Goal: Information Seeking & Learning: Learn about a topic

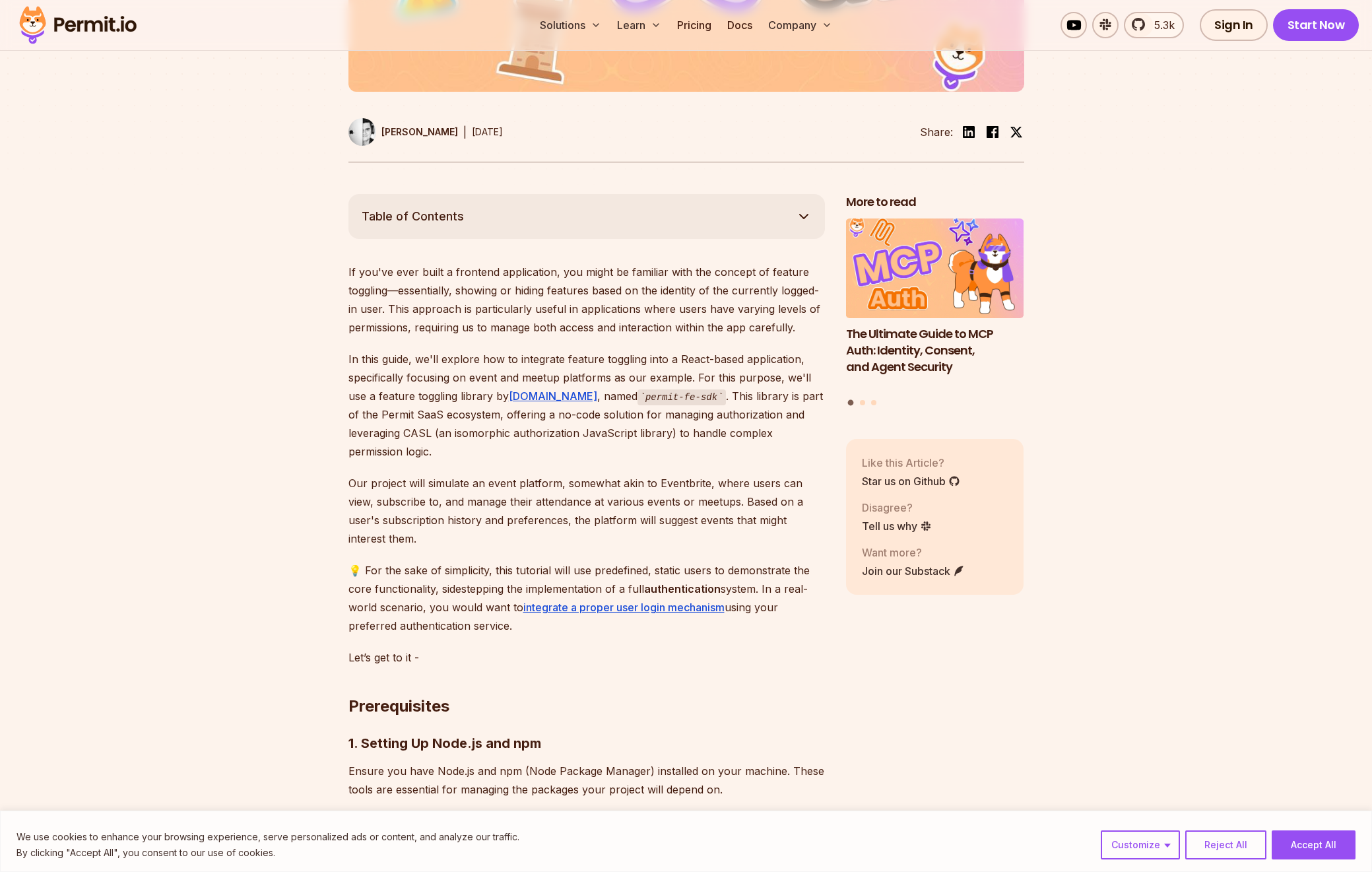
scroll to position [587, 0]
click at [1324, 843] on button "Accept All" at bounding box center [1313, 844] width 83 height 29
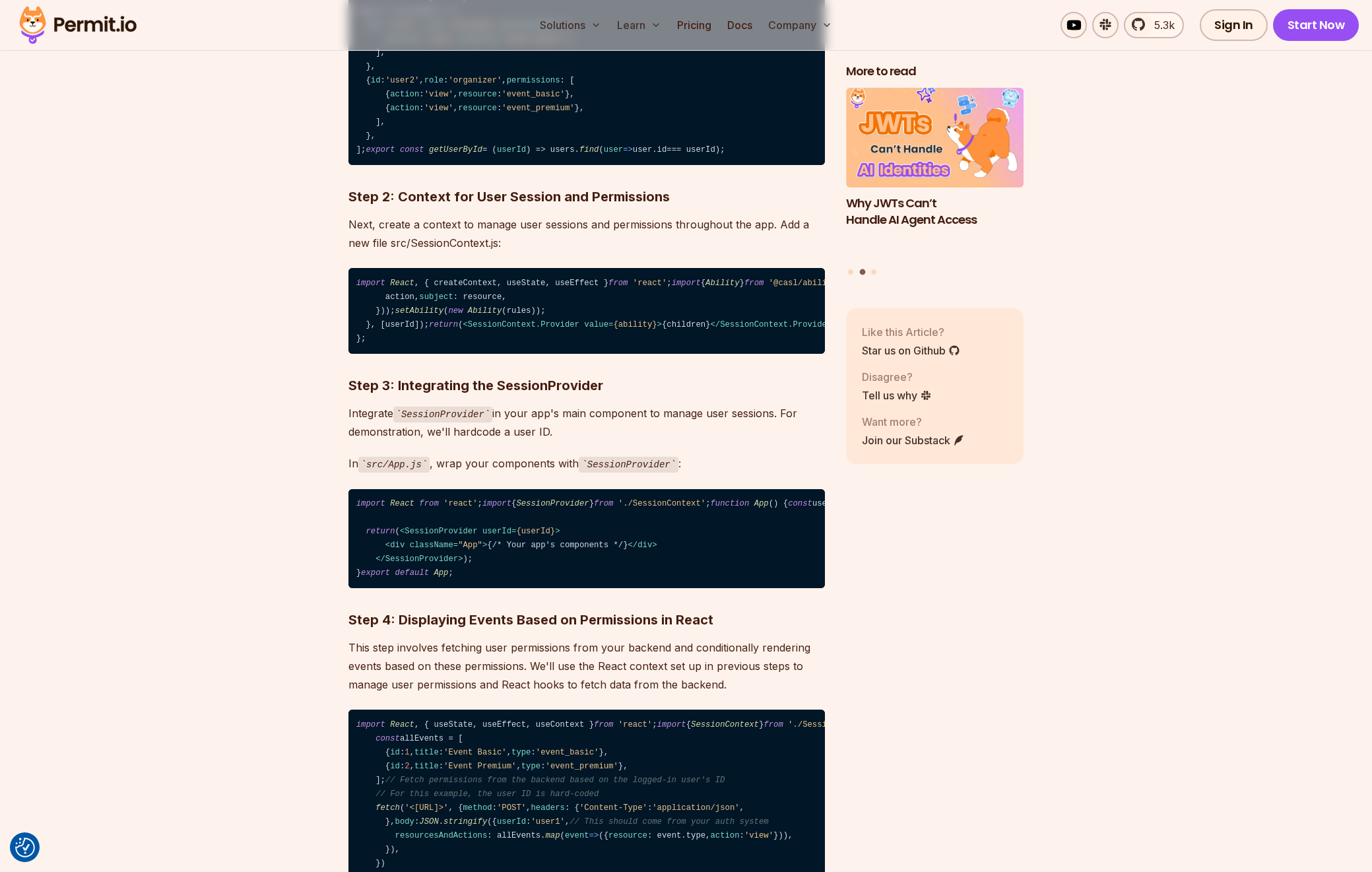
scroll to position [2372, 0]
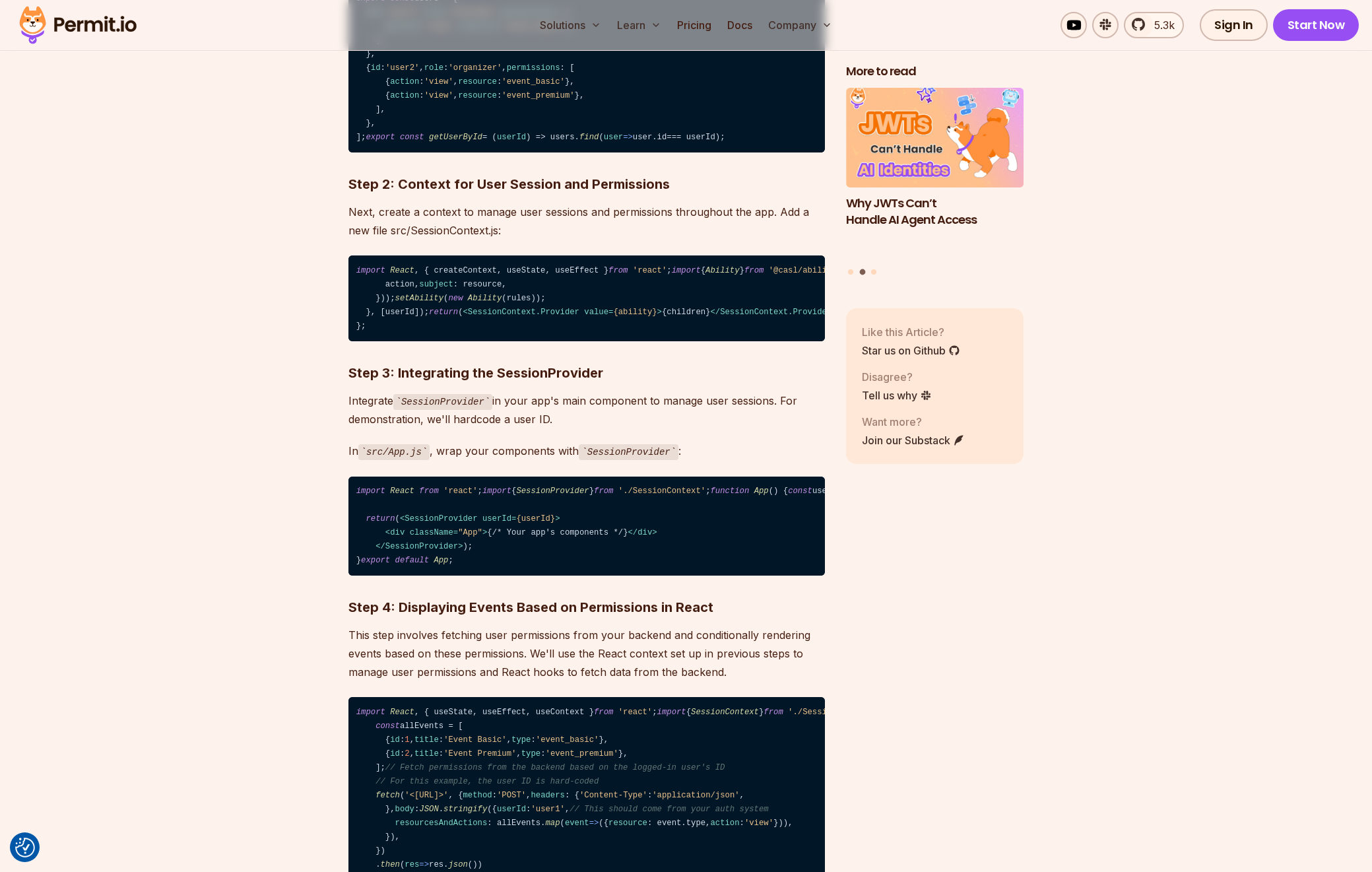
click at [1340, 275] on span "SessionProvider" at bounding box center [1376, 270] width 72 height 9
click at [632, 341] on code "import React , { createContext, useState, useEffect } from 'react' ; import { A…" at bounding box center [586, 298] width 476 height 85
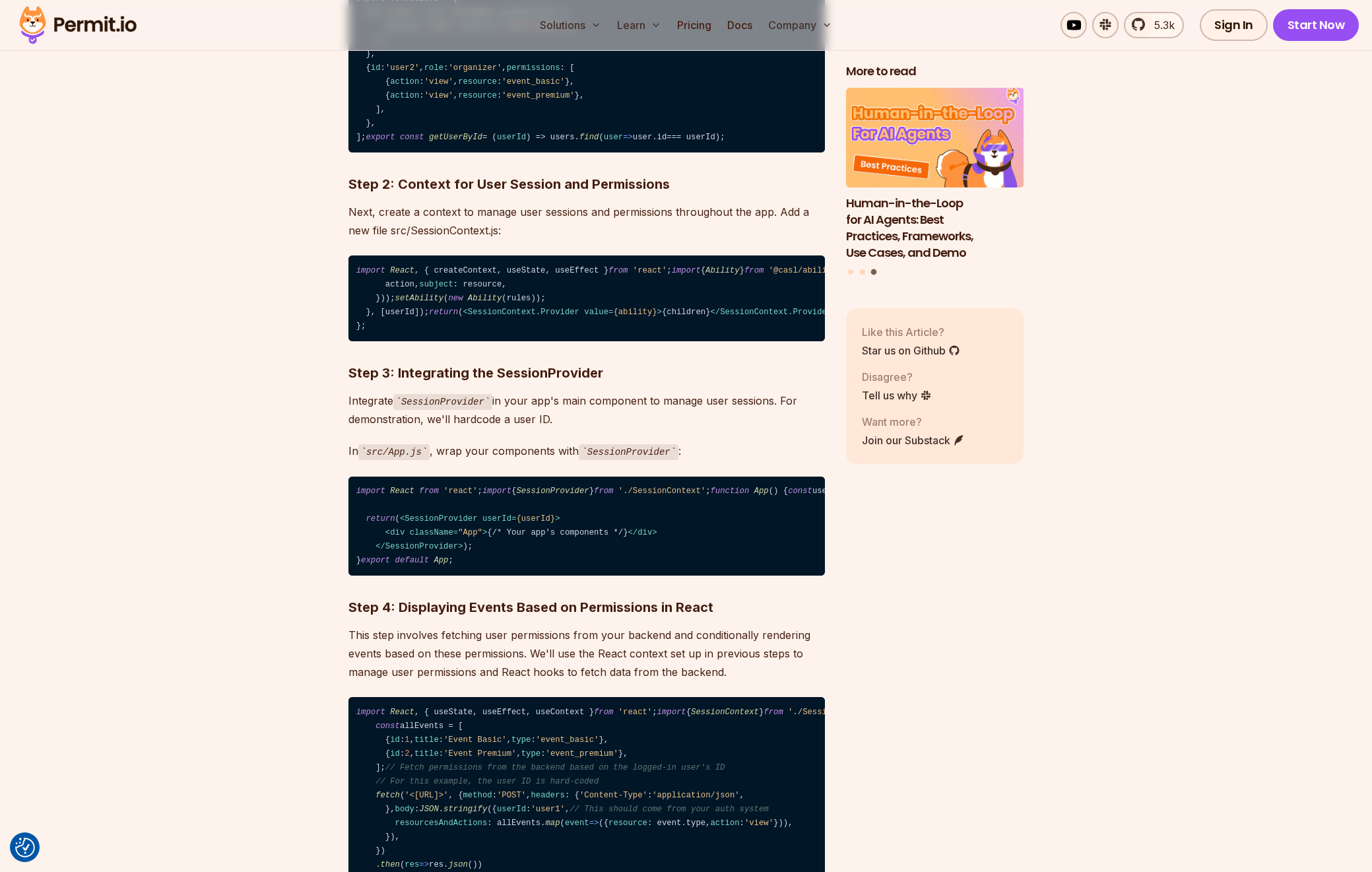
click at [1200, 275] on span "createContext" at bounding box center [1232, 270] width 63 height 9
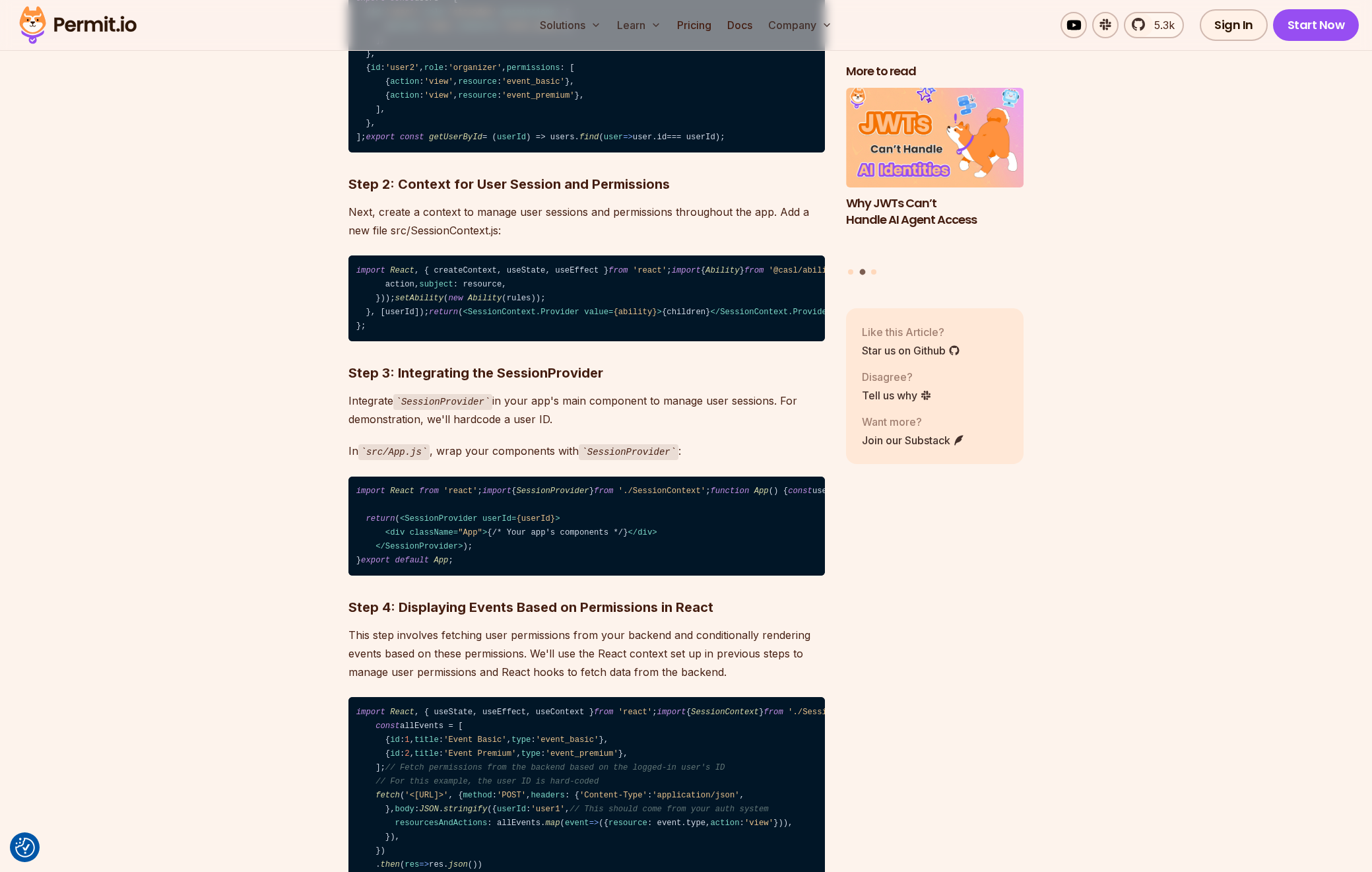
drag, startPoint x: 377, startPoint y: 497, endPoint x: 537, endPoint y: 493, distance: 160.0
click at [537, 341] on code "import React , { createContext, useState, useEffect } from 'react' ; import { A…" at bounding box center [586, 298] width 476 height 85
click at [499, 341] on code "import React , { createContext, useState, useEffect } from 'react' ; import { A…" at bounding box center [586, 298] width 476 height 85
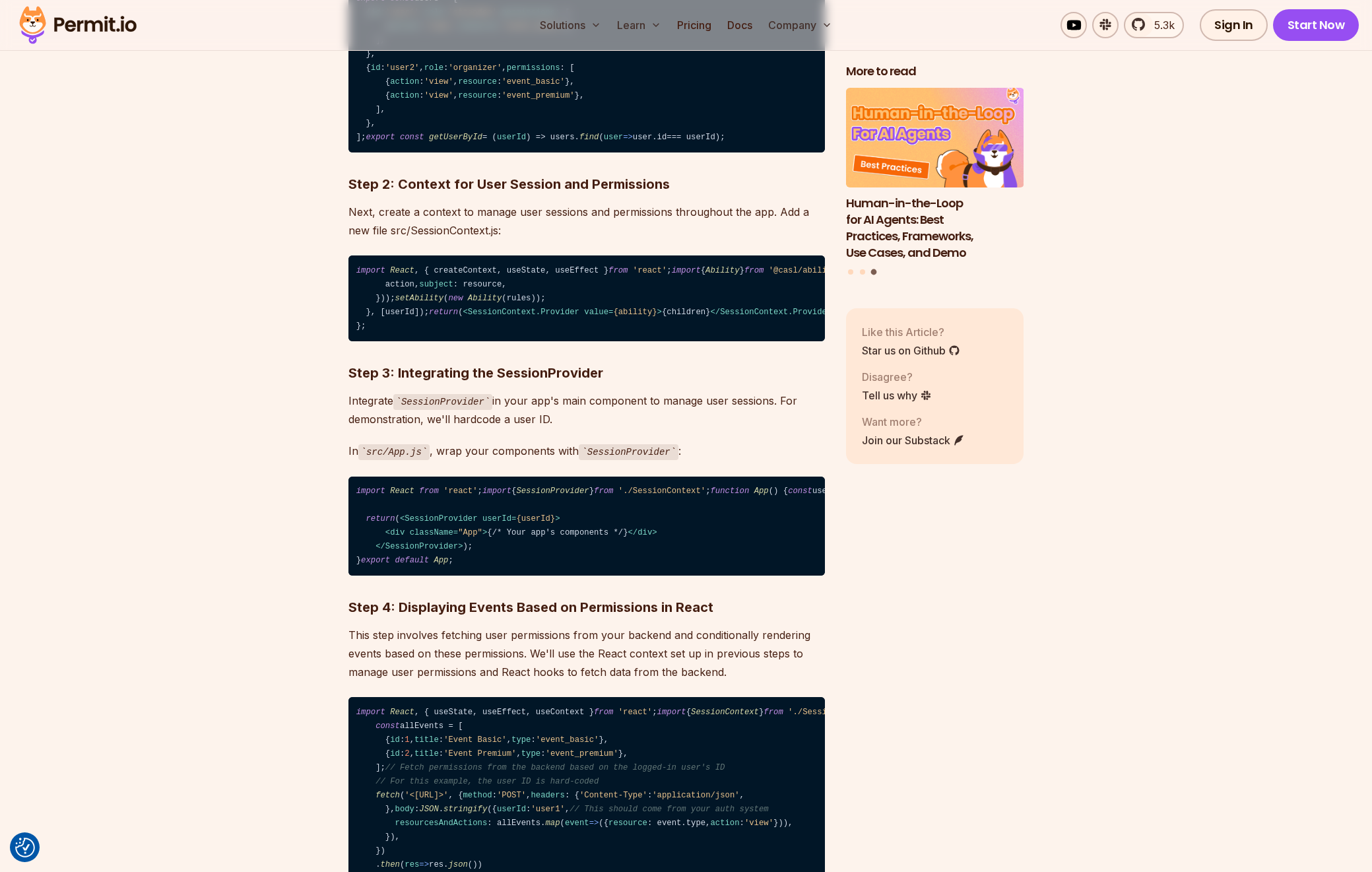
click at [459, 341] on code "import React , { createContext, useState, useEffect } from 'react' ; import { A…" at bounding box center [586, 298] width 476 height 85
drag, startPoint x: 355, startPoint y: 441, endPoint x: 401, endPoint y: 674, distance: 237.5
click at [401, 341] on code "import React , { createContext, useState, useEffect } from 'react' ; import { A…" at bounding box center [586, 298] width 476 height 85
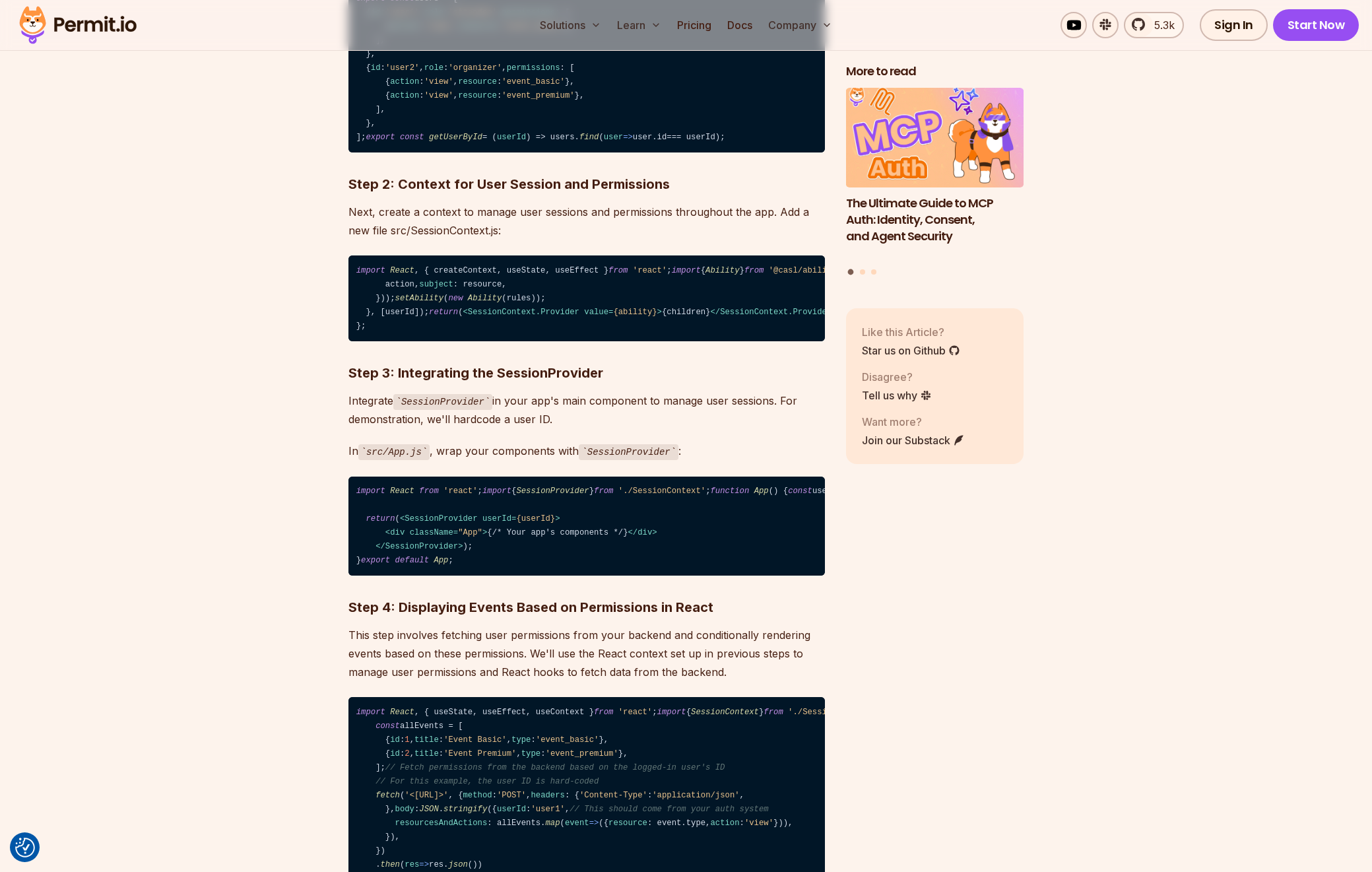
click at [566, 341] on code "import React , { createContext, useState, useEffect } from 'react' ; import { A…" at bounding box center [586, 298] width 476 height 85
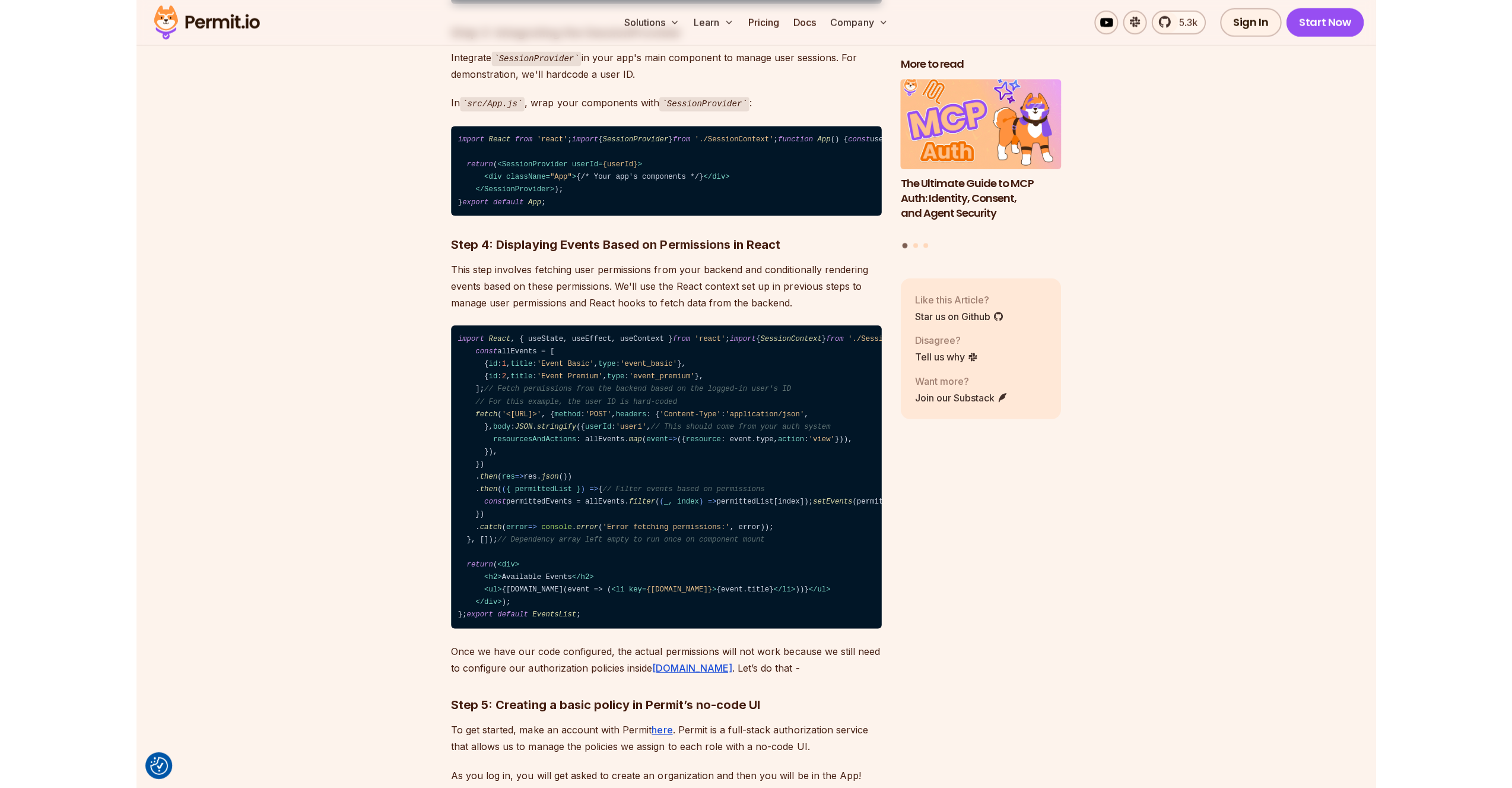
scroll to position [2495, 0]
